Goal: Transaction & Acquisition: Obtain resource

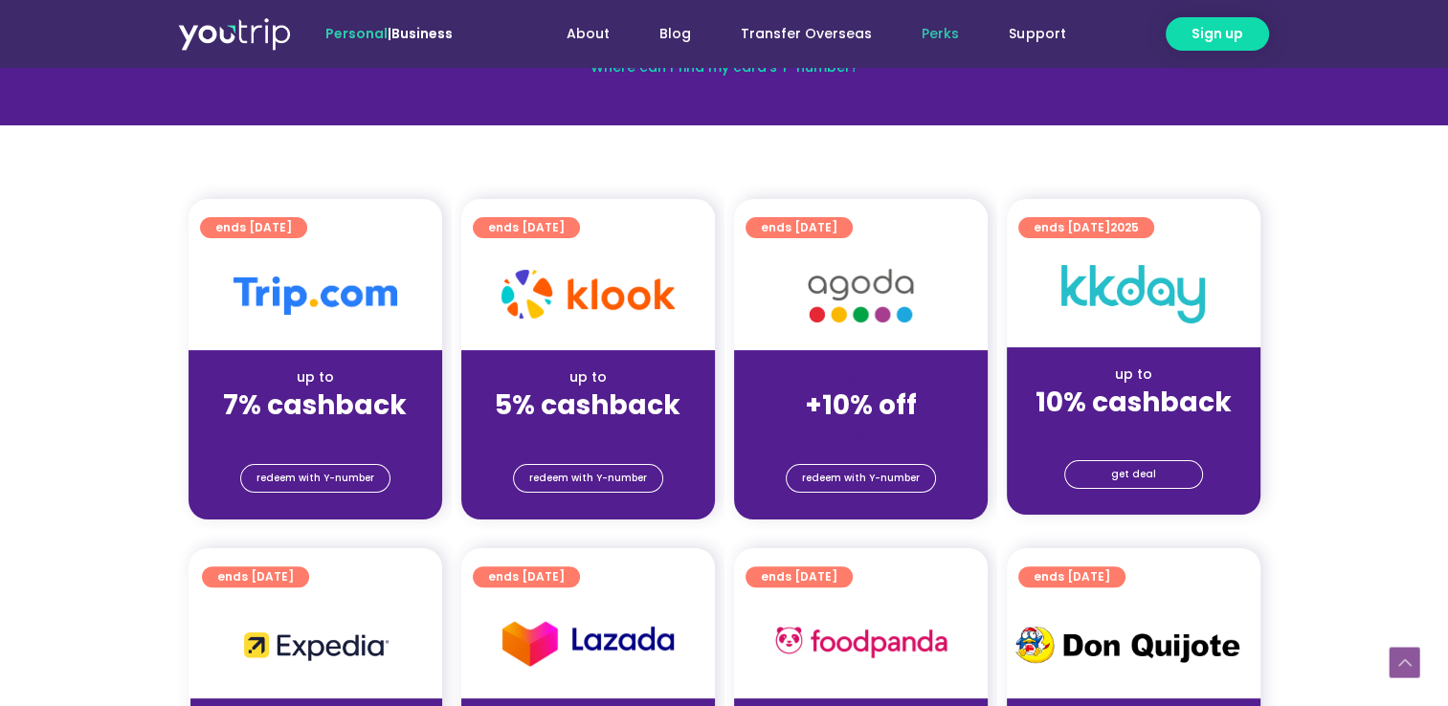
scroll to position [353, 0]
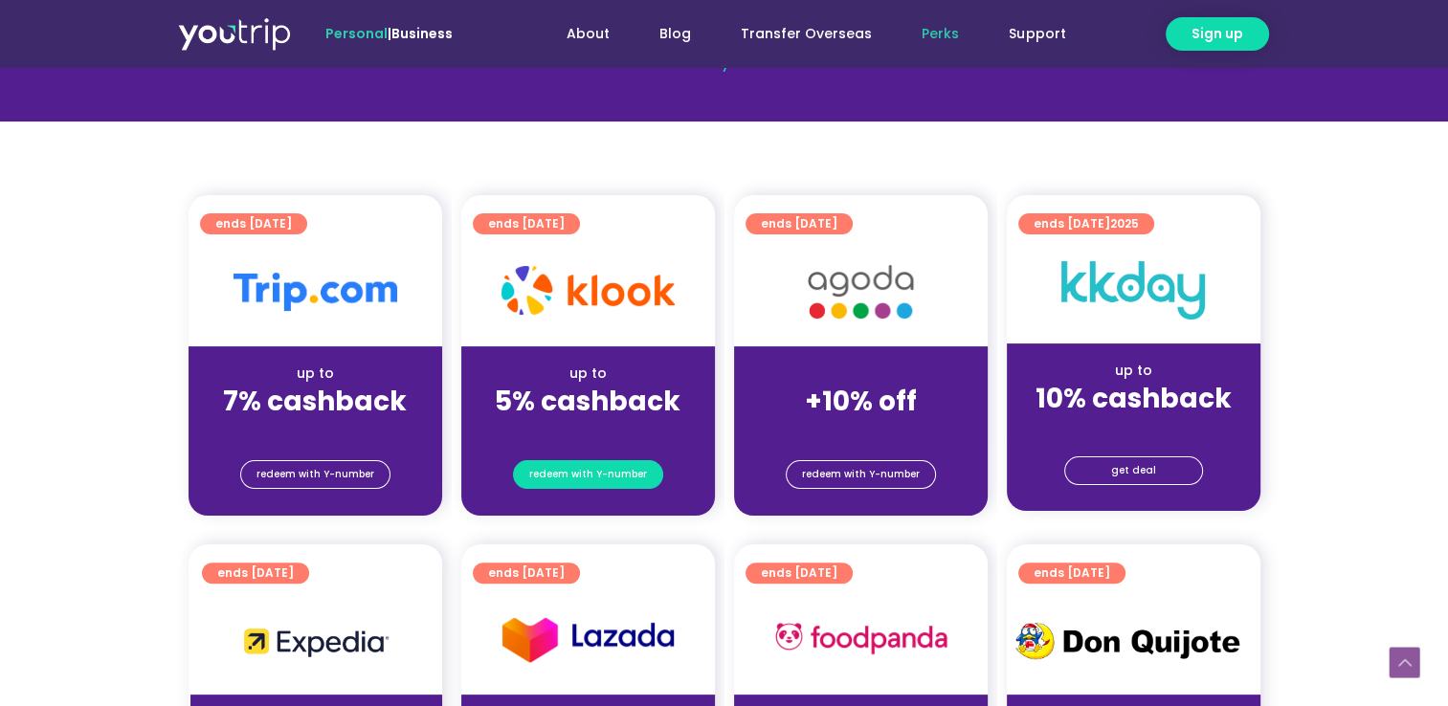
drag, startPoint x: 594, startPoint y: 457, endPoint x: 582, endPoint y: 472, distance: 19.0
click at [582, 472] on span "redeem with Y-number" at bounding box center [588, 474] width 118 height 27
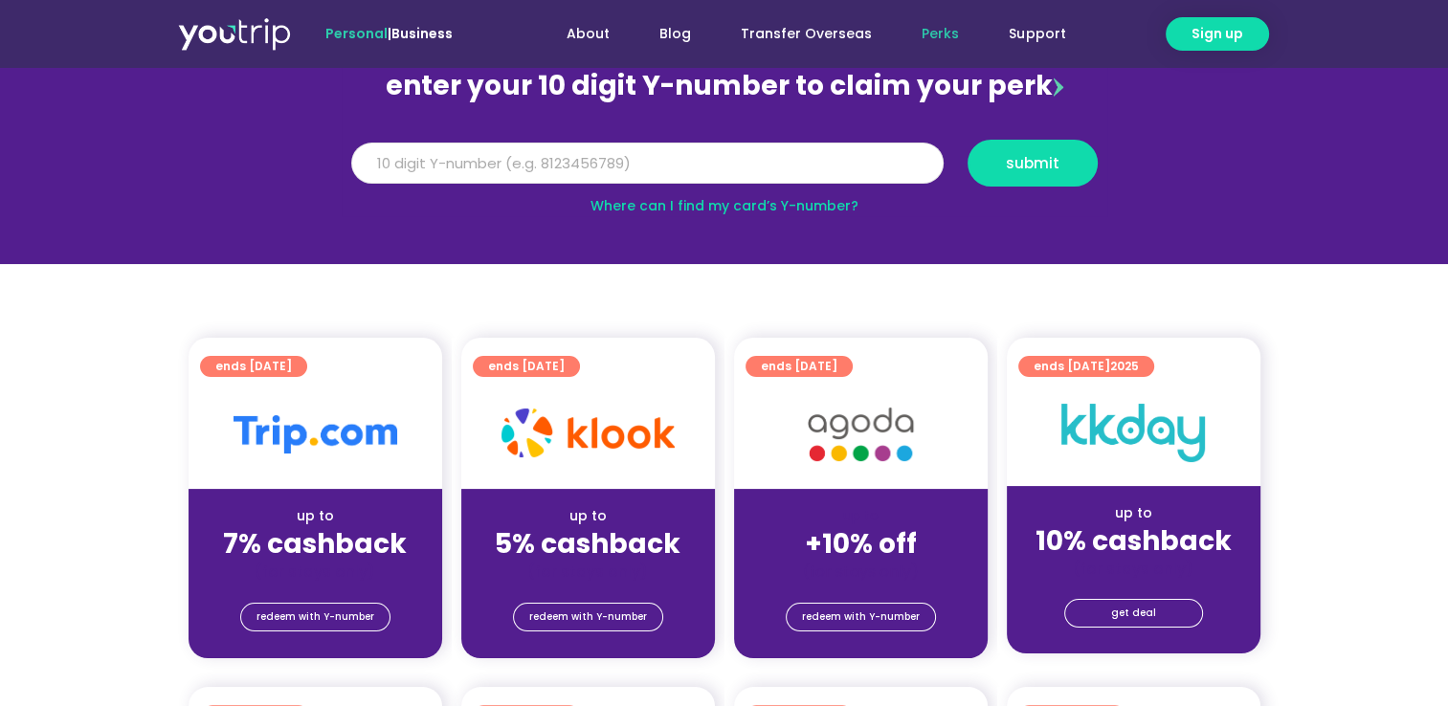
click at [651, 150] on input "Y Number" at bounding box center [647, 164] width 592 height 42
click at [624, 164] on input "Y Number" at bounding box center [647, 164] width 592 height 42
click at [600, 168] on input "Y Number" at bounding box center [647, 164] width 592 height 42
type input "8176909734"
click at [993, 151] on button "submit" at bounding box center [1033, 163] width 130 height 47
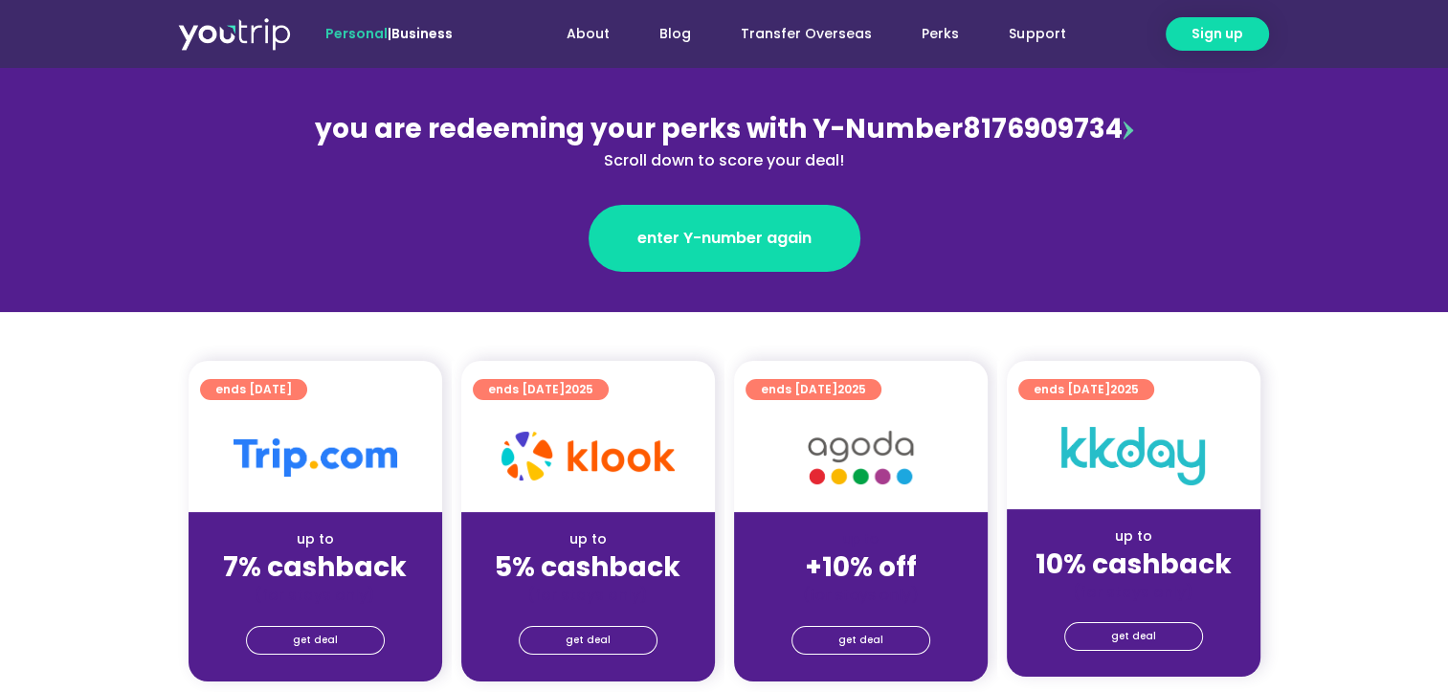
scroll to position [212, 0]
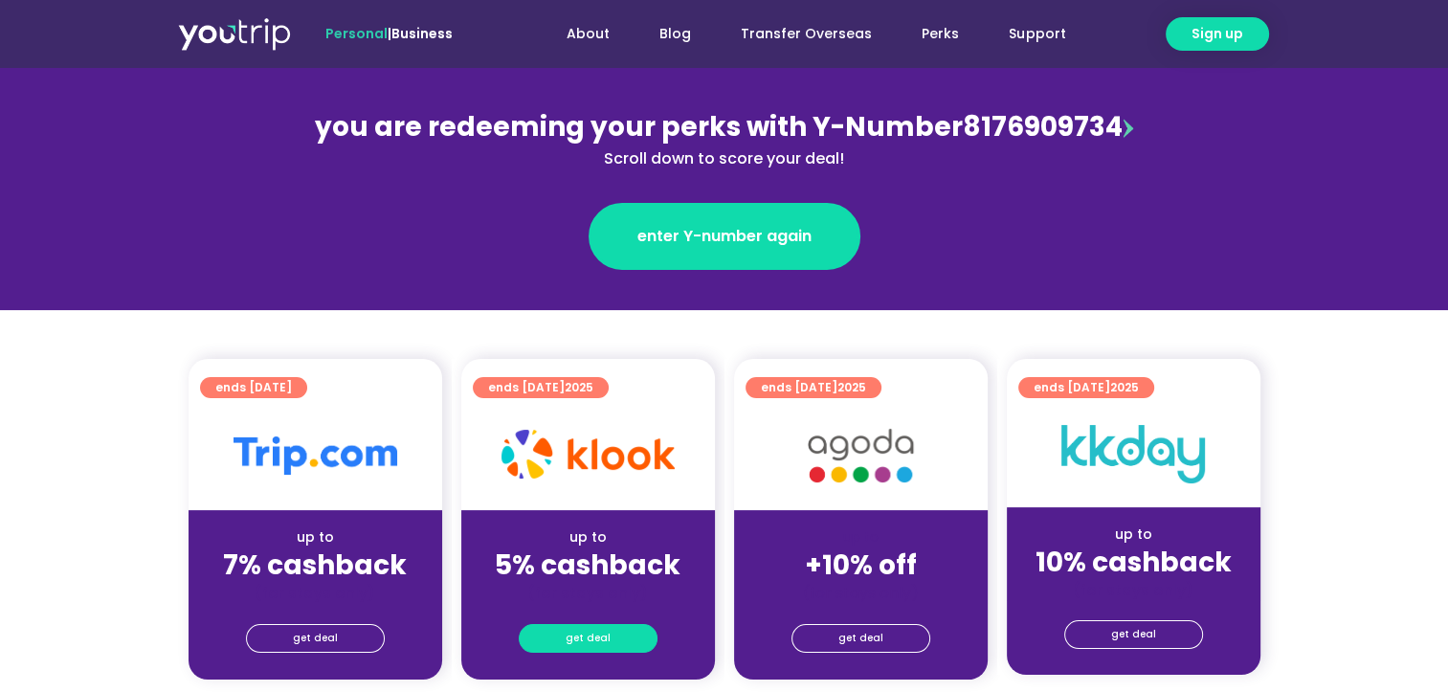
click at [620, 630] on link "get deal" at bounding box center [588, 638] width 139 height 29
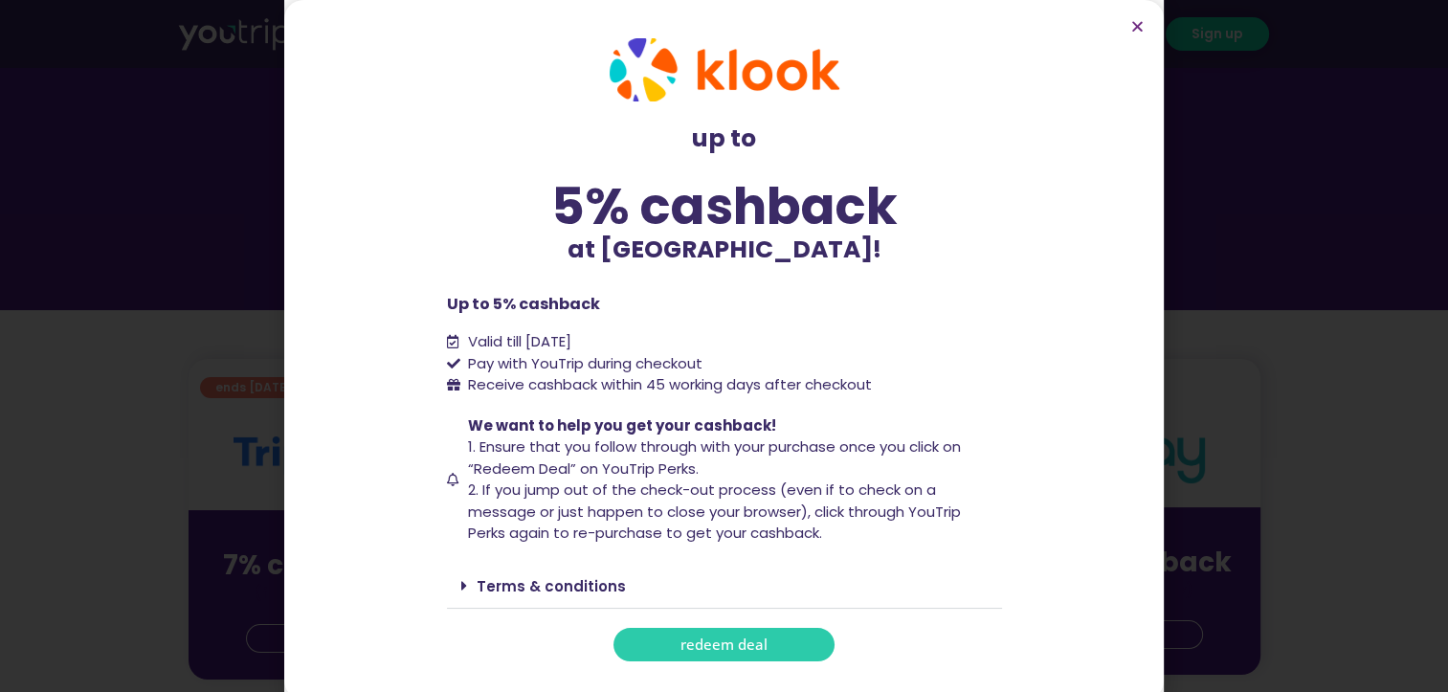
click at [766, 639] on span "redeem deal" at bounding box center [724, 644] width 87 height 14
